Goal: Task Accomplishment & Management: Manage account settings

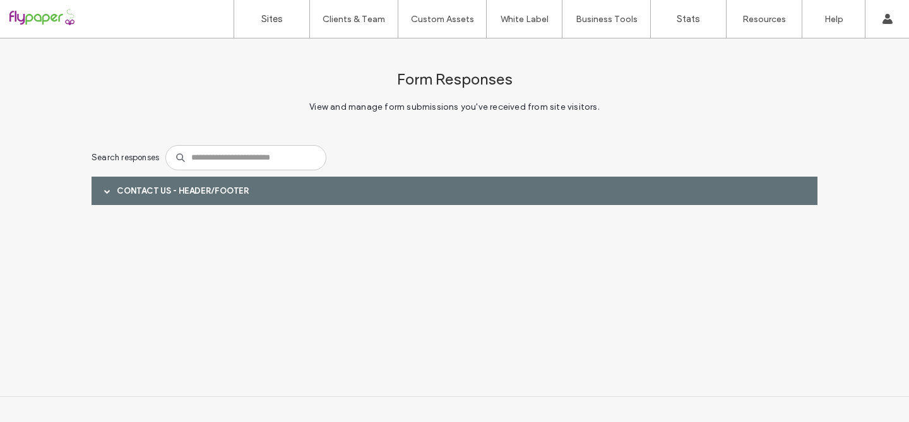
click at [104, 190] on span at bounding box center [107, 191] width 6 height 6
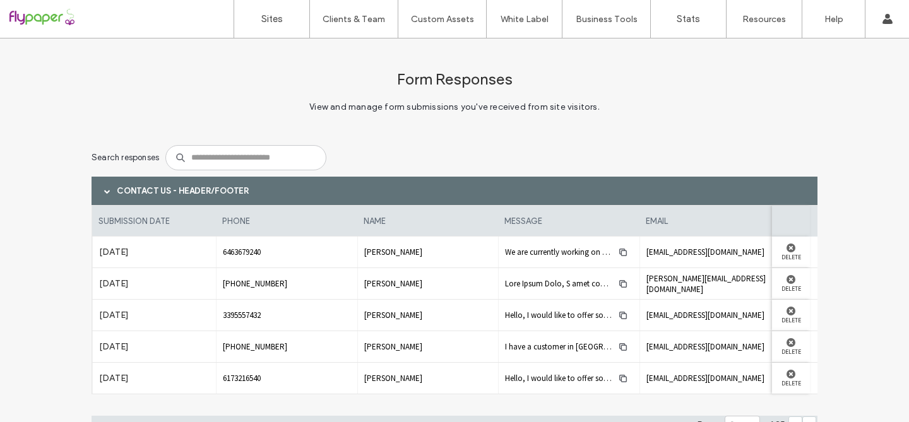
scroll to position [59, 0]
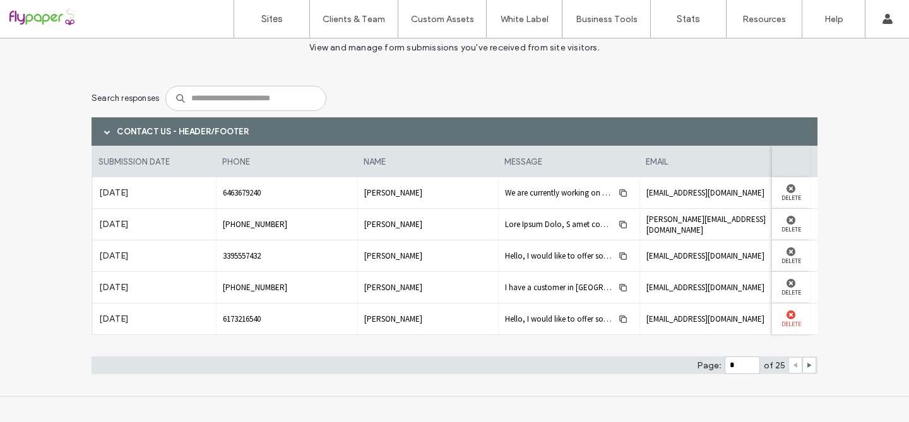
click at [786, 315] on use at bounding box center [790, 314] width 9 height 9
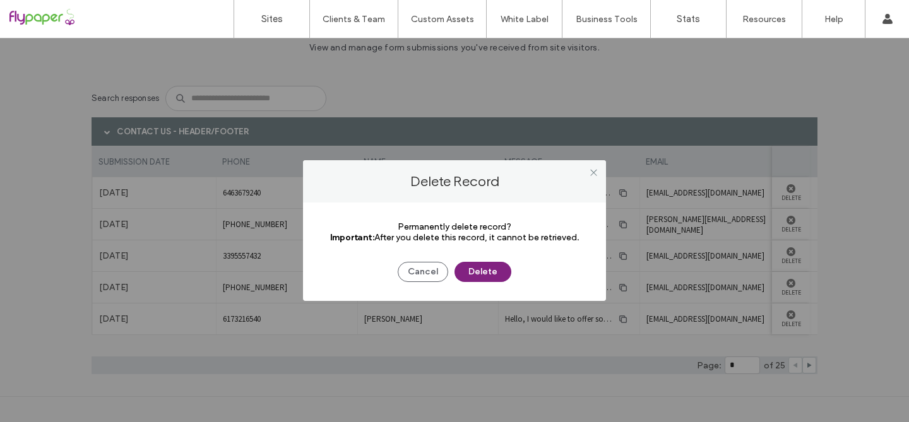
click at [505, 279] on button "Delete" at bounding box center [482, 272] width 57 height 20
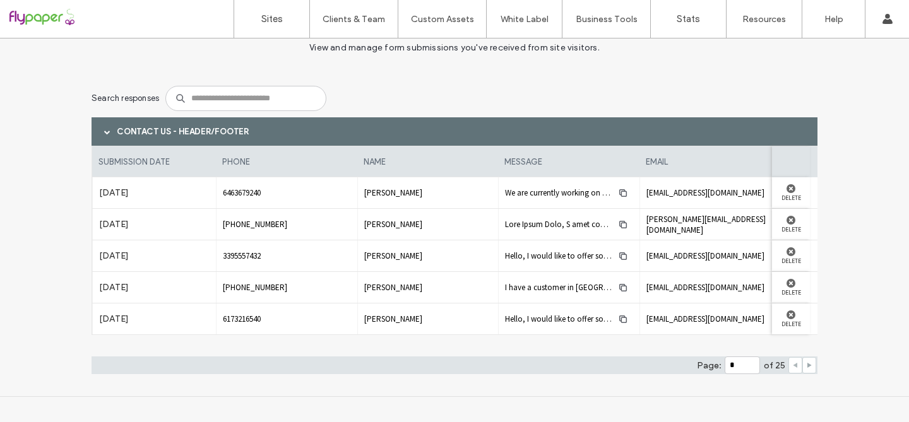
click at [807, 366] on use at bounding box center [809, 365] width 4 height 5
type input "*"
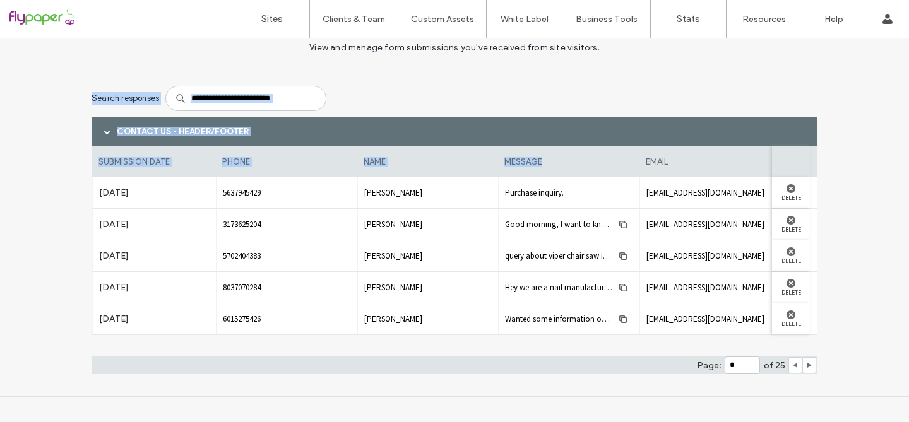
drag, startPoint x: 609, startPoint y: 174, endPoint x: 11, endPoint y: 74, distance: 606.6
click at [18, 80] on div "Form Responses View and manage form submissions you've received from site visit…" at bounding box center [454, 187] width 909 height 417
click at [52, 110] on div "Form Responses View and manage form submissions you've received from site visit…" at bounding box center [454, 187] width 909 height 417
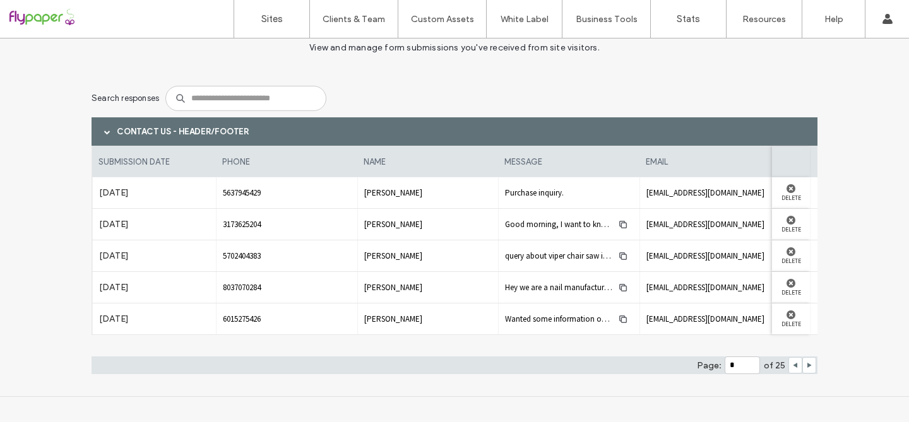
click at [25, 15] on div at bounding box center [80, 19] width 143 height 20
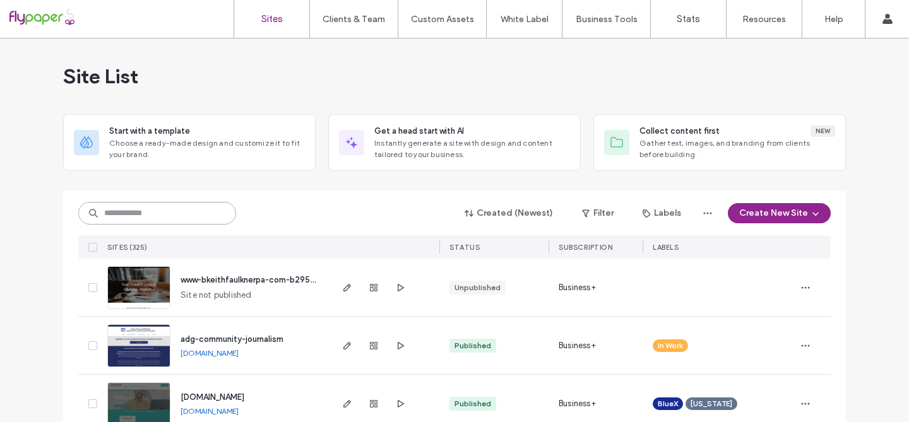
click at [129, 216] on input at bounding box center [157, 213] width 158 height 23
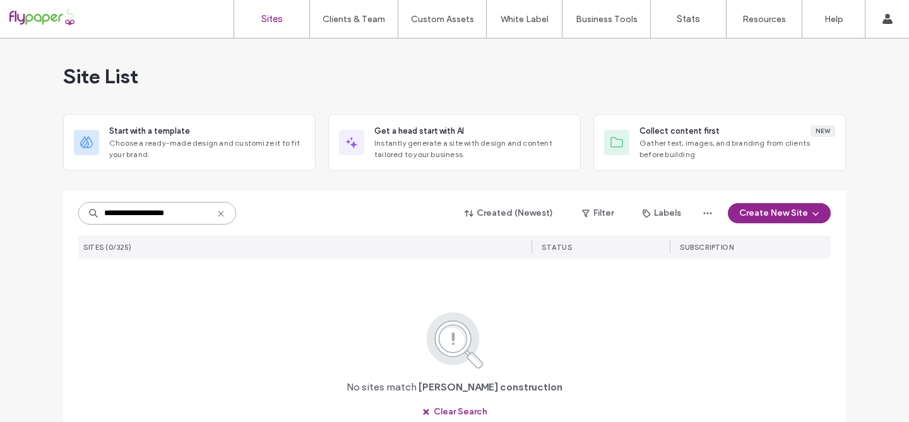
click at [184, 216] on input "**********" at bounding box center [157, 213] width 158 height 23
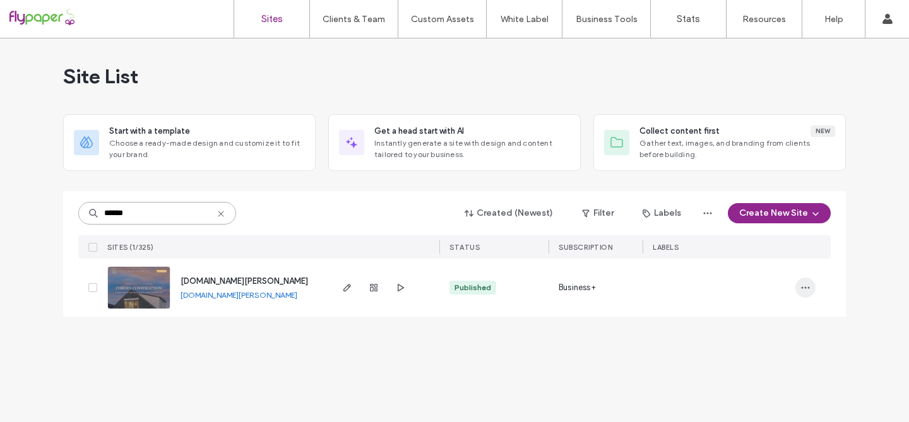
type input "******"
click at [801, 285] on icon "button" at bounding box center [805, 288] width 10 height 10
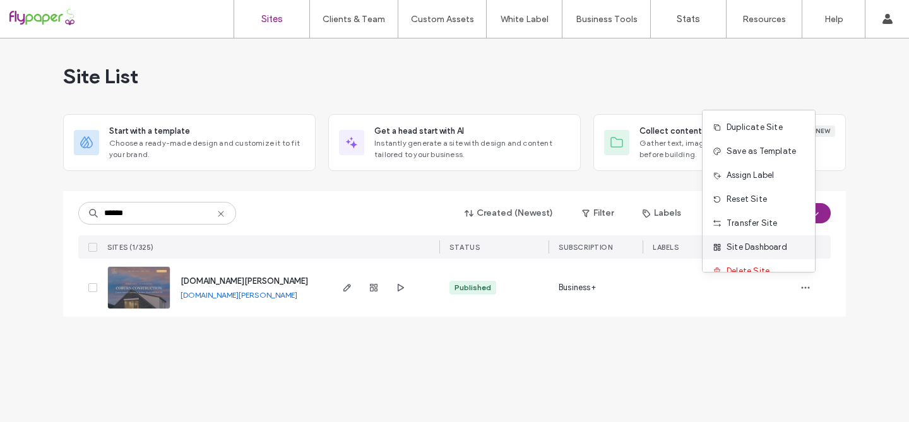
click at [776, 249] on span "Site Dashboard" at bounding box center [756, 247] width 61 height 13
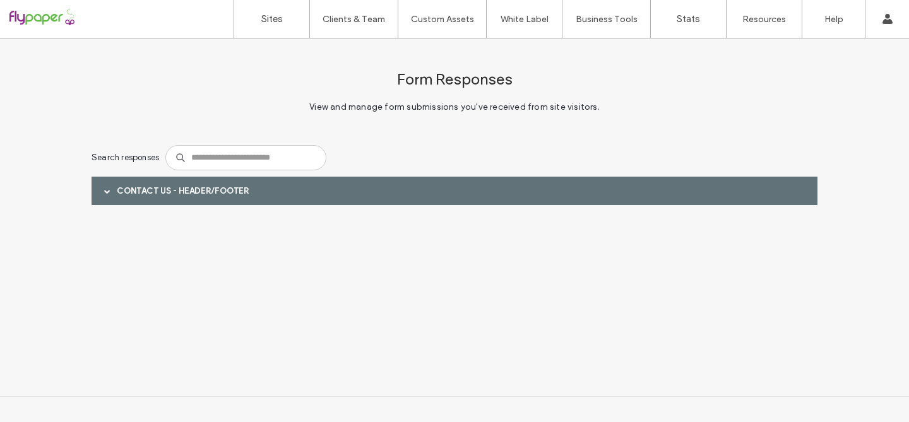
click at [108, 192] on span at bounding box center [107, 191] width 6 height 6
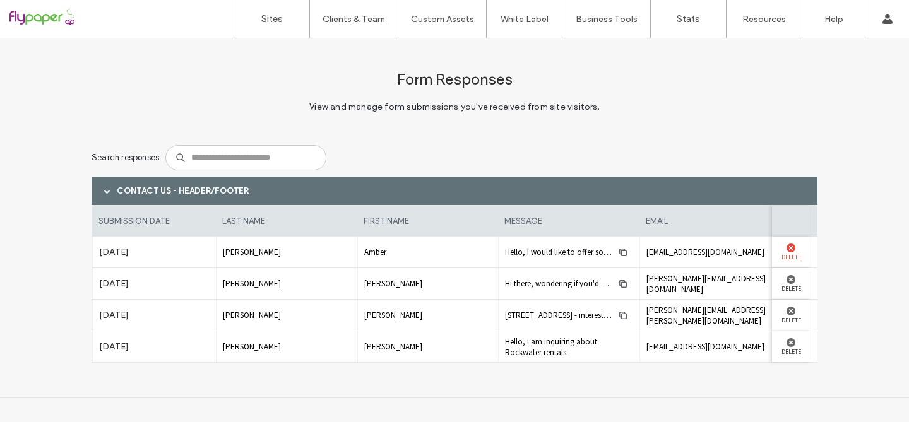
click at [786, 246] on use at bounding box center [790, 248] width 9 height 9
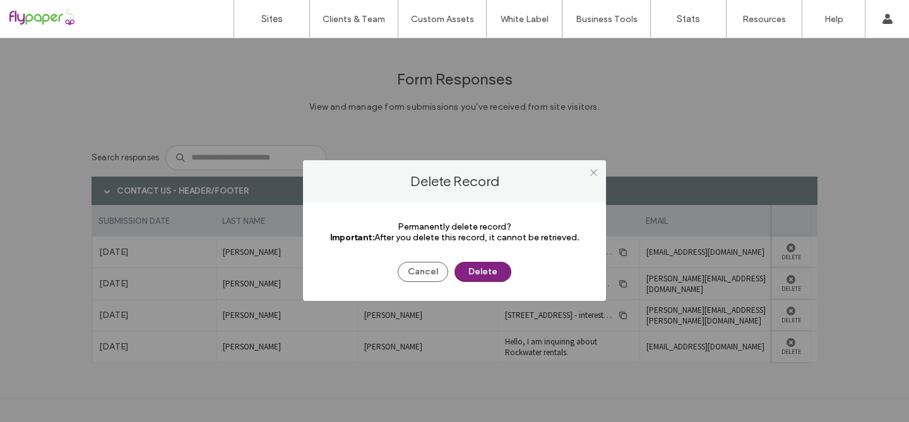
click at [488, 277] on button "Delete" at bounding box center [482, 272] width 57 height 20
